Goal: Task Accomplishment & Management: Complete application form

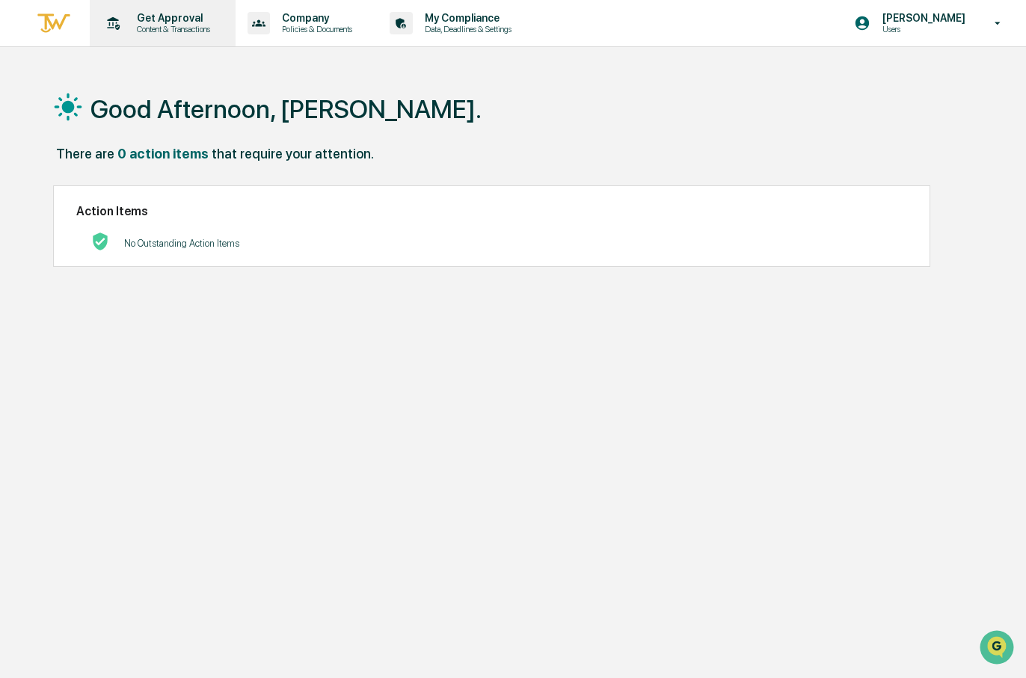
click at [179, 10] on div "Get Approval Content & Transactions" at bounding box center [161, 23] width 131 height 46
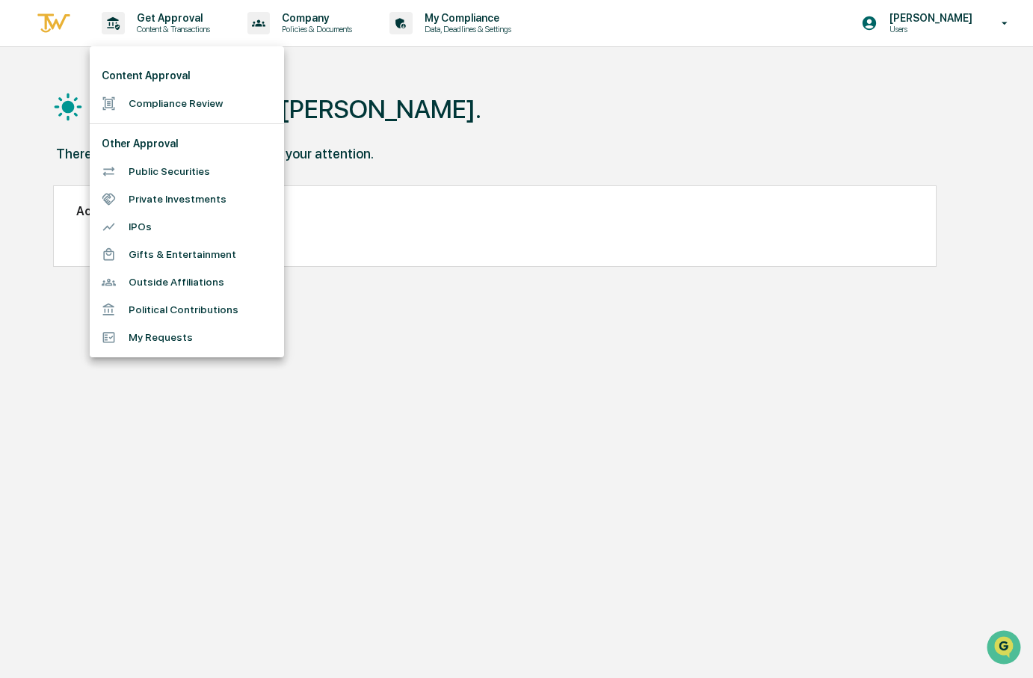
click at [172, 101] on li "Compliance Review" at bounding box center [187, 104] width 194 height 28
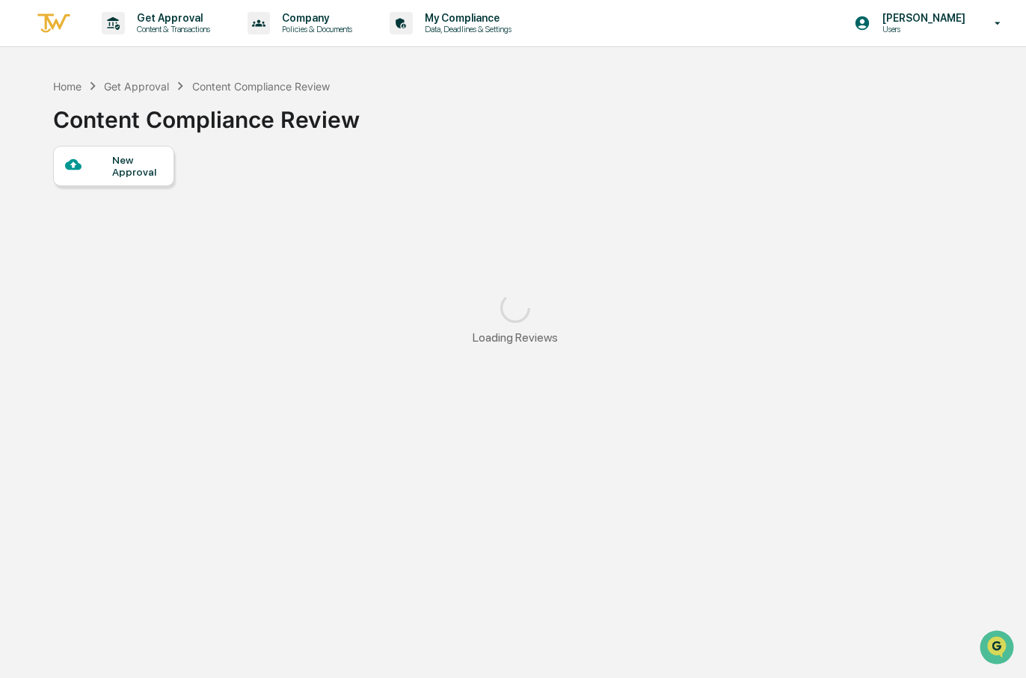
click at [137, 171] on div "New Approval" at bounding box center [137, 166] width 50 height 24
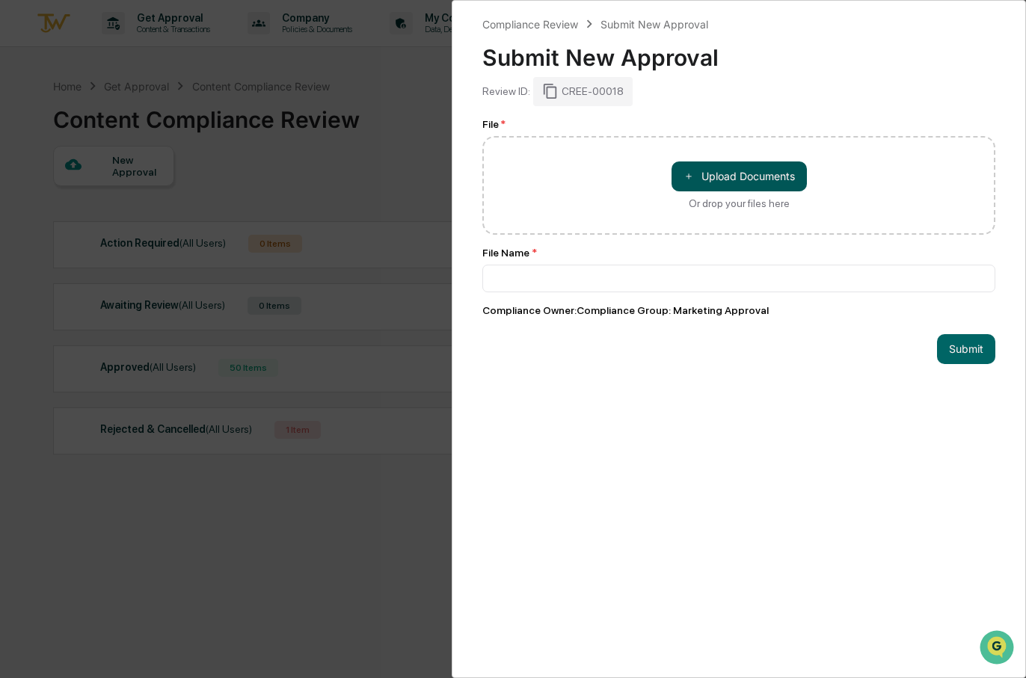
click at [684, 171] on span "＋" at bounding box center [689, 176] width 10 height 14
type input "**********"
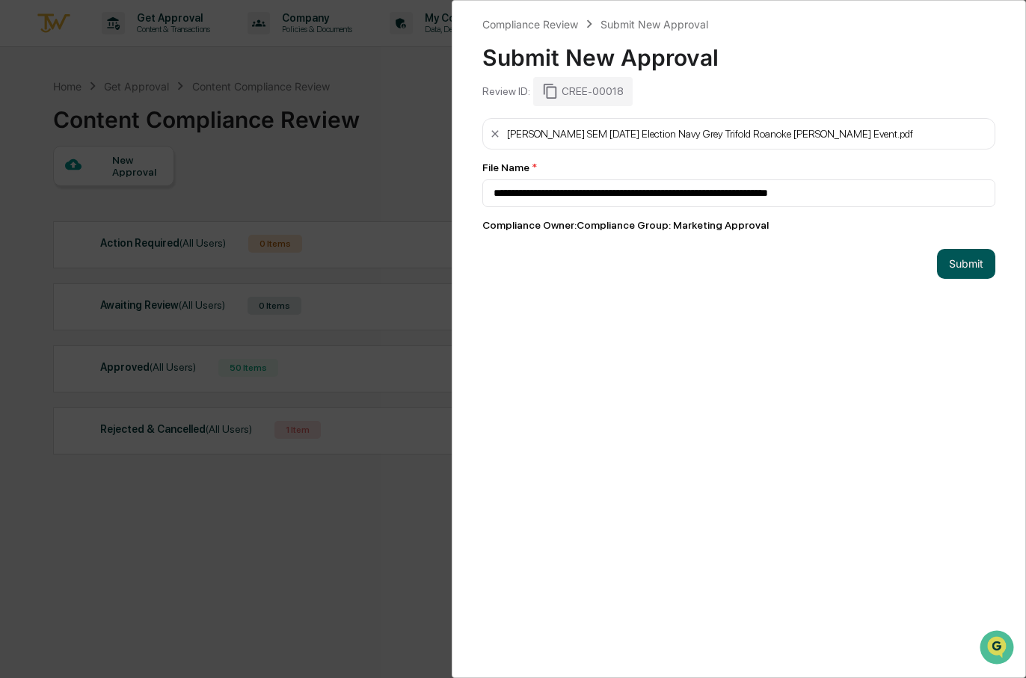
click at [975, 265] on button "Submit" at bounding box center [966, 264] width 58 height 30
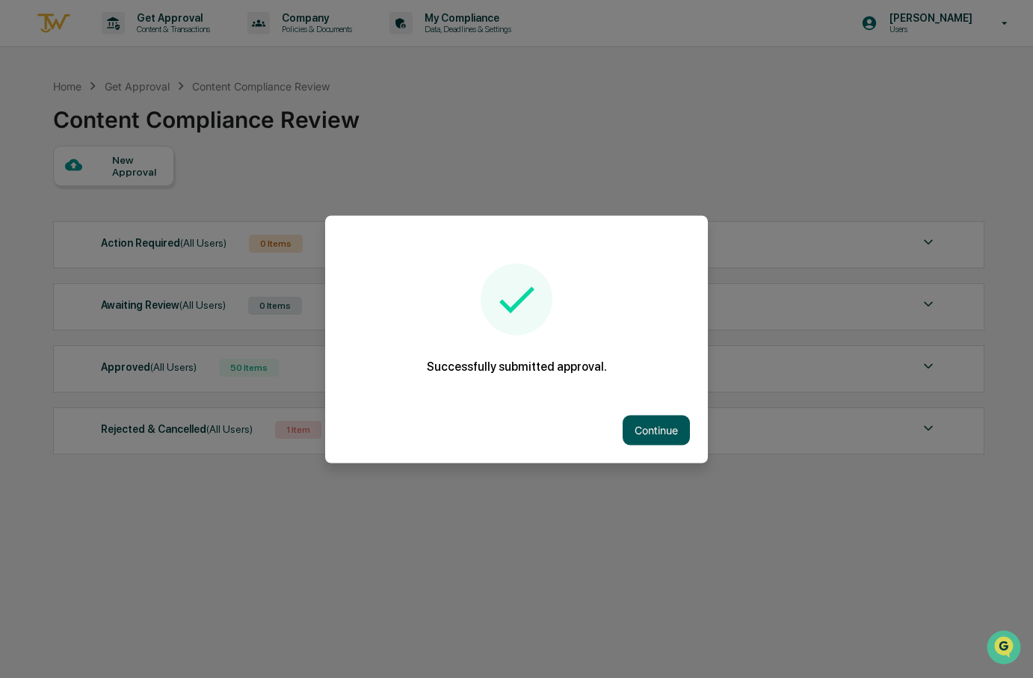
click at [670, 433] on button "Continue" at bounding box center [656, 430] width 67 height 30
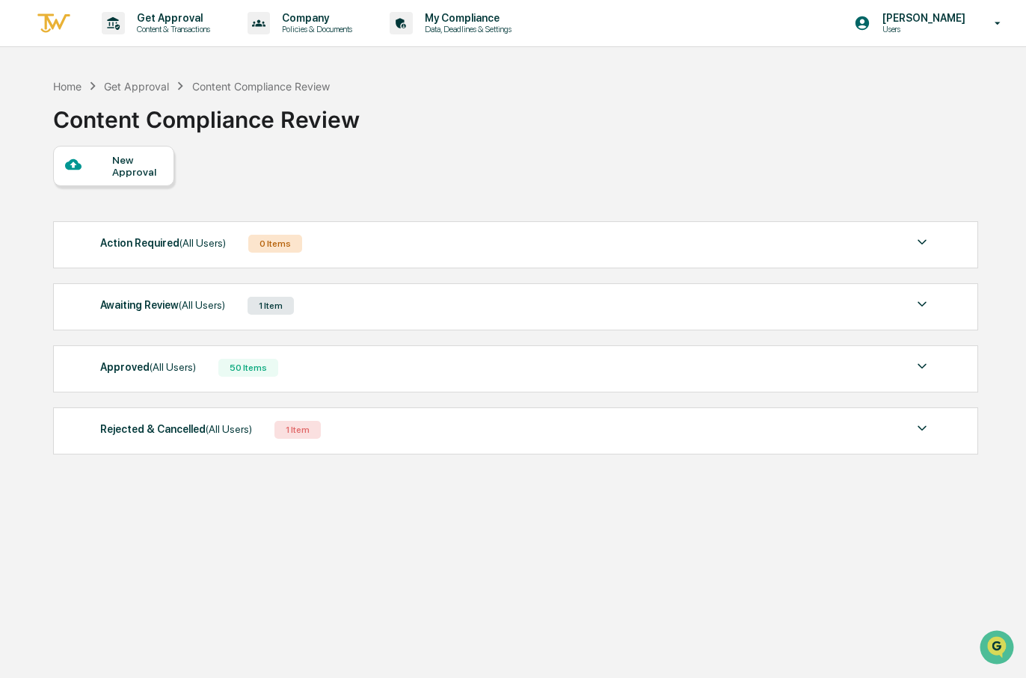
click at [920, 305] on img at bounding box center [922, 304] width 18 height 18
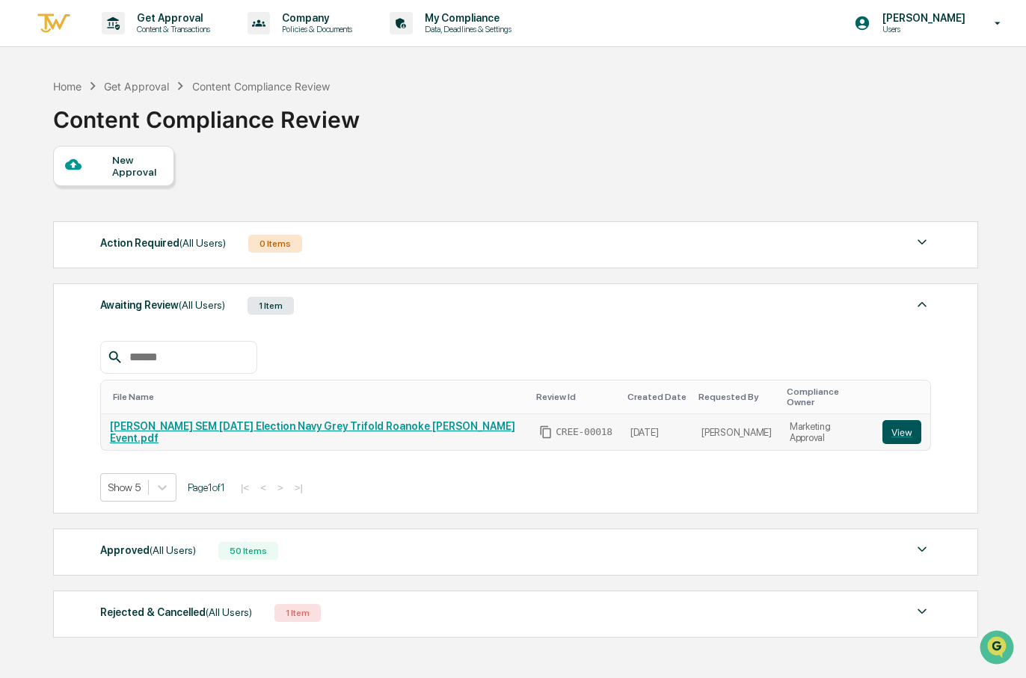
click at [888, 424] on button "View" at bounding box center [901, 432] width 39 height 24
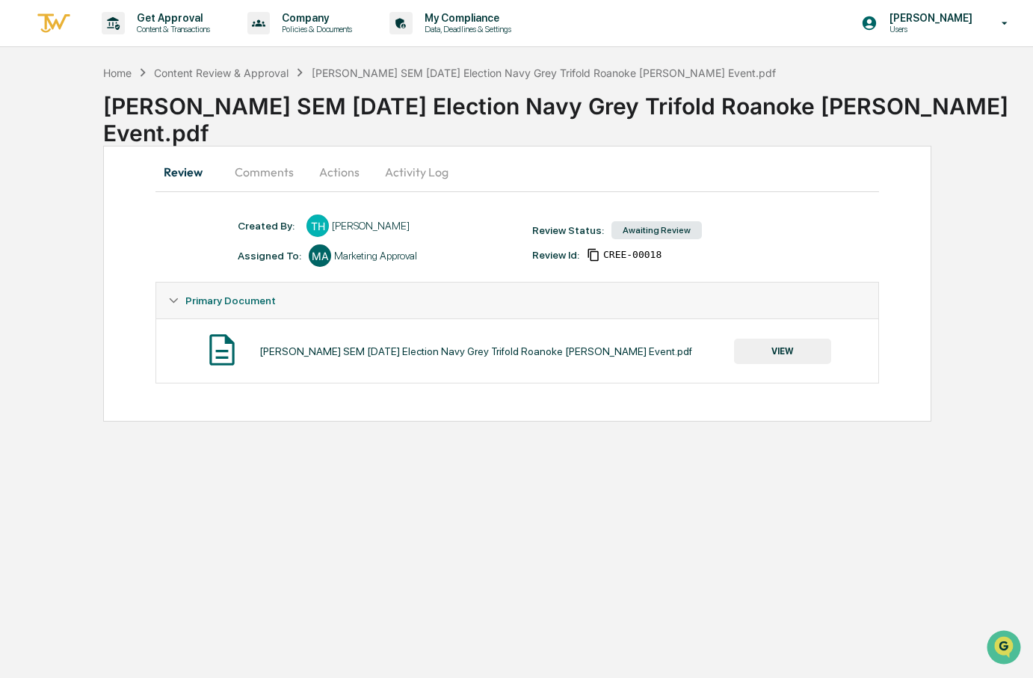
click at [769, 357] on button "VIEW" at bounding box center [782, 351] width 97 height 25
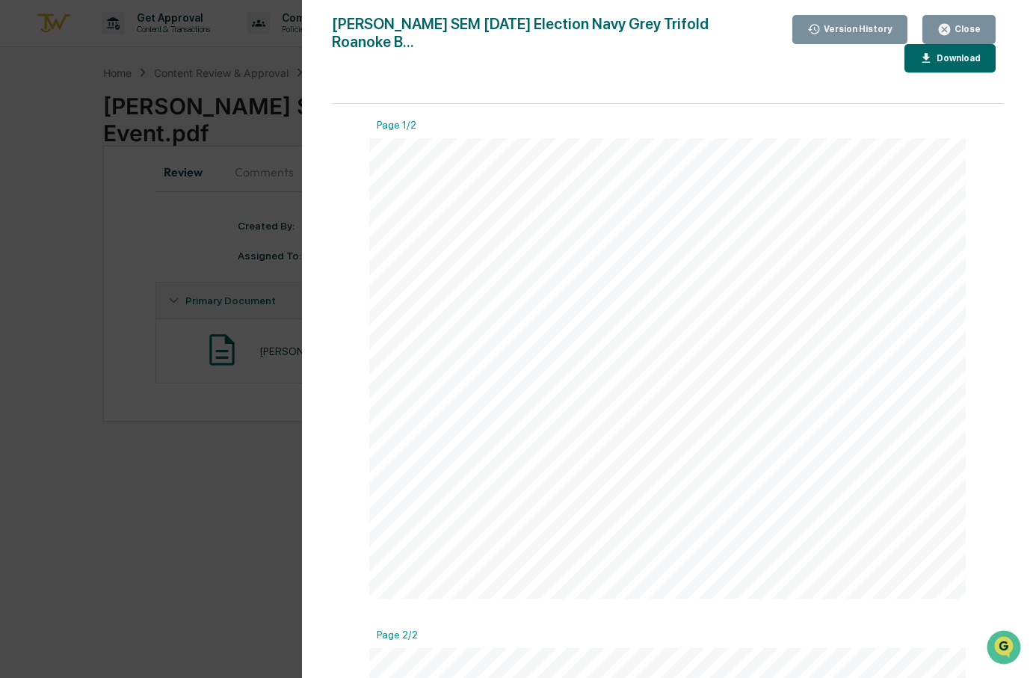
click at [950, 25] on icon "button" at bounding box center [944, 29] width 11 height 11
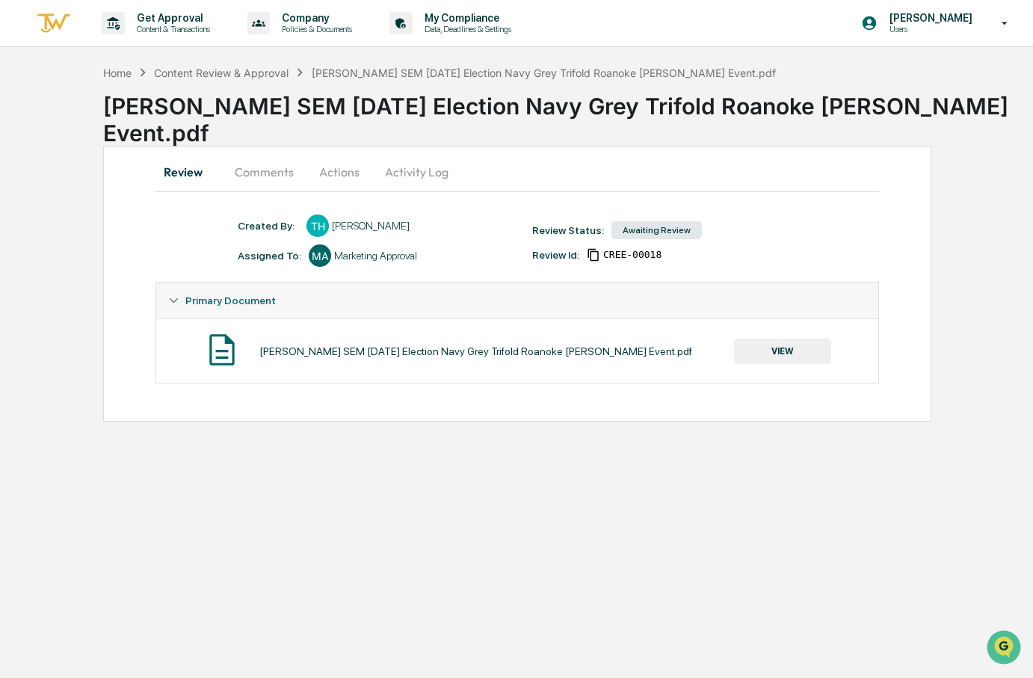
click at [259, 167] on button "Comments" at bounding box center [264, 172] width 83 height 36
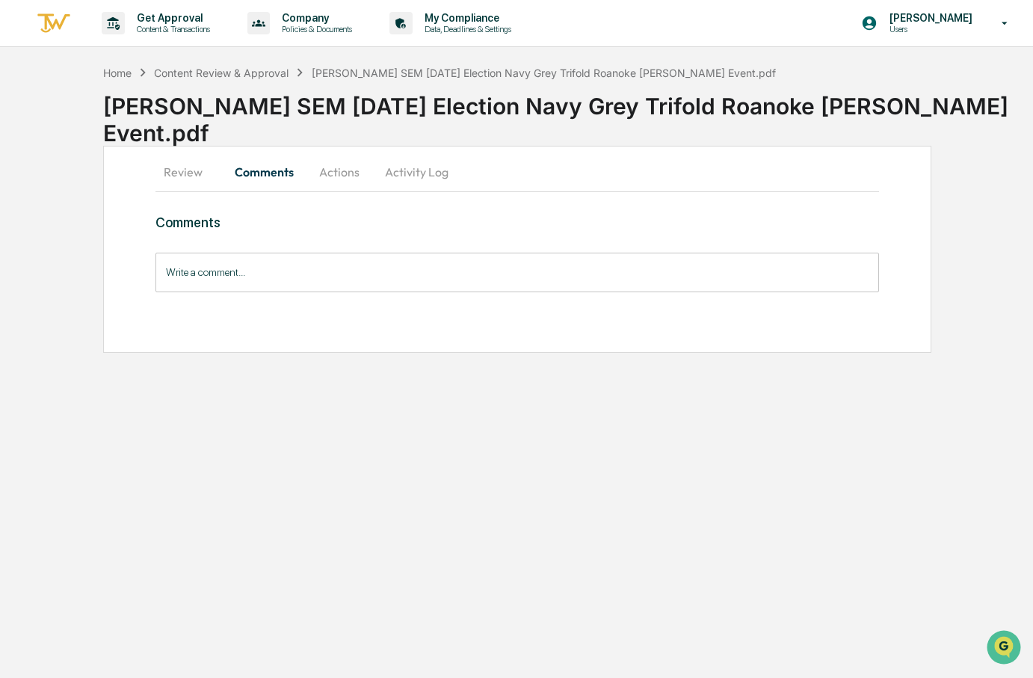
click at [216, 271] on input "Write a comment..." at bounding box center [517, 273] width 723 height 40
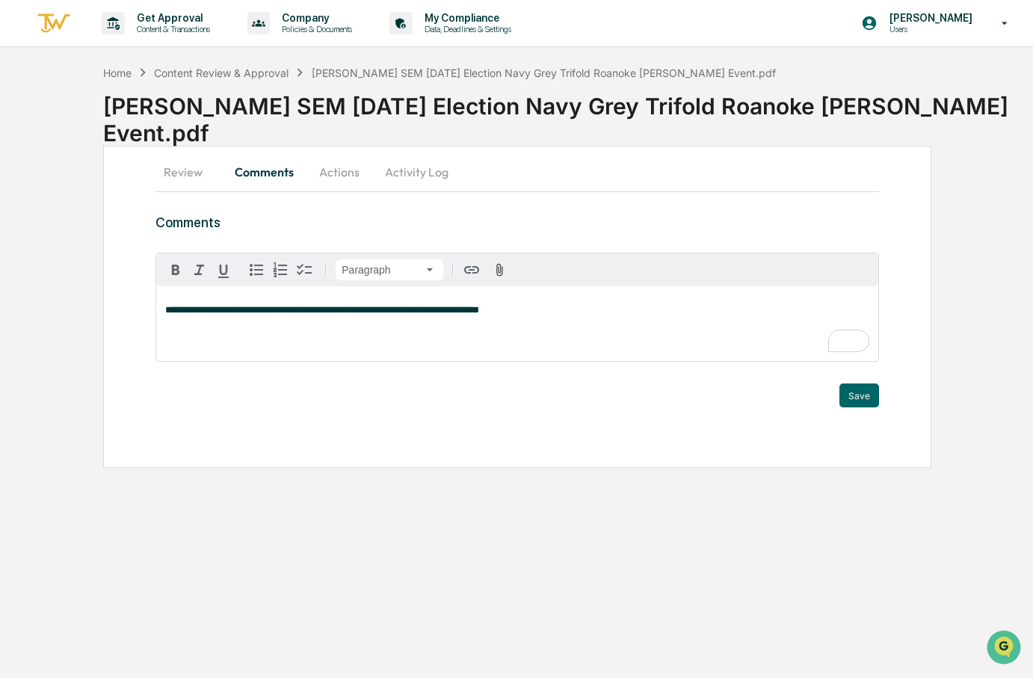
click at [865, 383] on div "Trigger" at bounding box center [517, 376] width 723 height 14
click at [861, 396] on button "Save" at bounding box center [860, 396] width 40 height 24
